Goal: Use online tool/utility: Utilize a website feature to perform a specific function

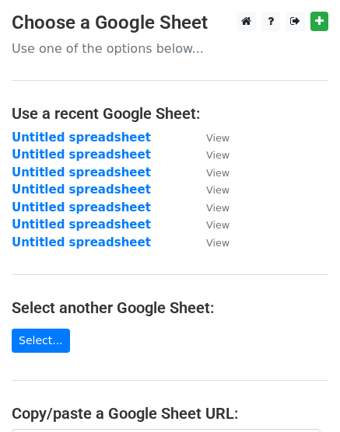
scroll to position [291, 0]
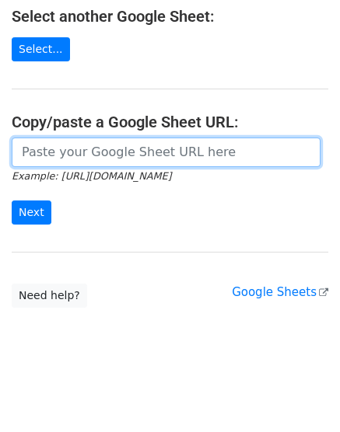
click at [102, 141] on input "url" at bounding box center [166, 153] width 309 height 30
paste input "[URL][DOMAIN_NAME]"
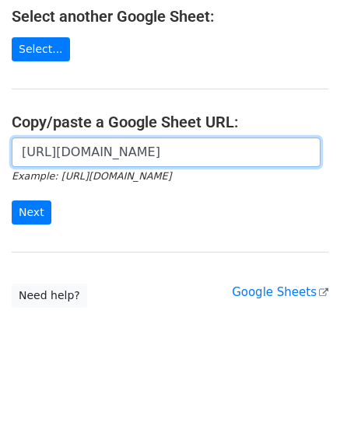
scroll to position [0, 355]
type input "[URL][DOMAIN_NAME]"
click at [12, 200] on input "Next" at bounding box center [32, 212] width 40 height 24
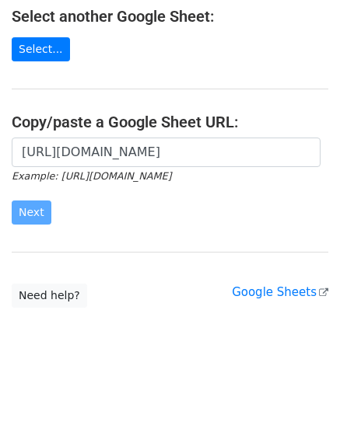
scroll to position [0, 0]
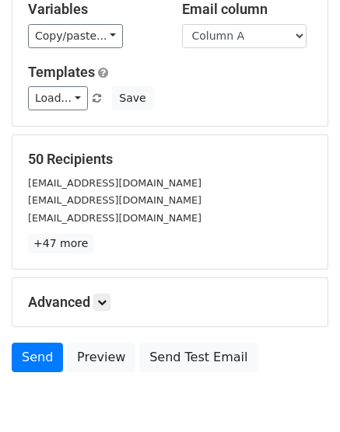
scroll to position [172, 0]
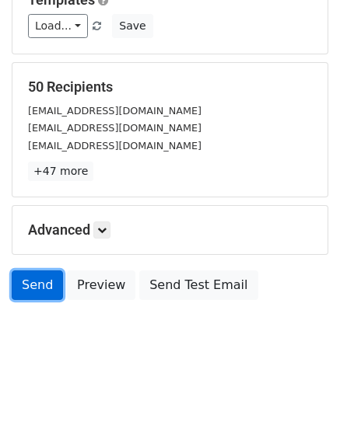
click at [36, 287] on link "Send" at bounding box center [37, 285] width 51 height 30
